Goal: Navigation & Orientation: Find specific page/section

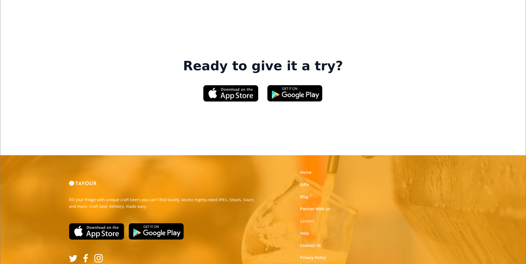
scroll to position [836, 0]
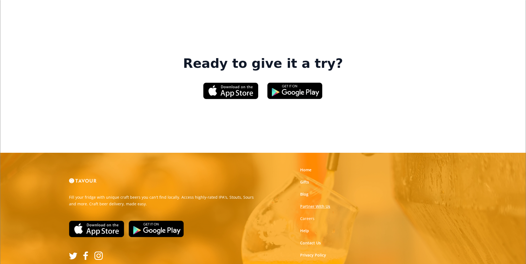
click at [328, 203] on link "Partner With Us" at bounding box center [315, 206] width 30 height 6
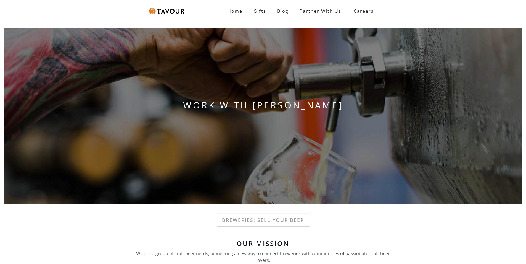
click at [286, 12] on link "Blog" at bounding box center [283, 11] width 22 height 11
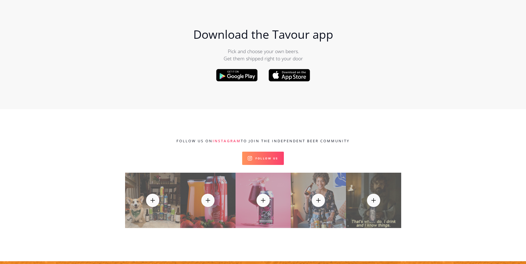
scroll to position [5885, 0]
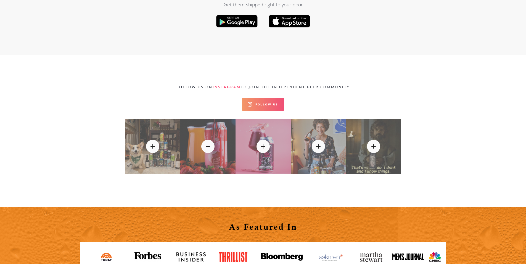
click at [280, 98] on link "Follow Us" at bounding box center [263, 104] width 42 height 13
